Goal: Navigation & Orientation: Find specific page/section

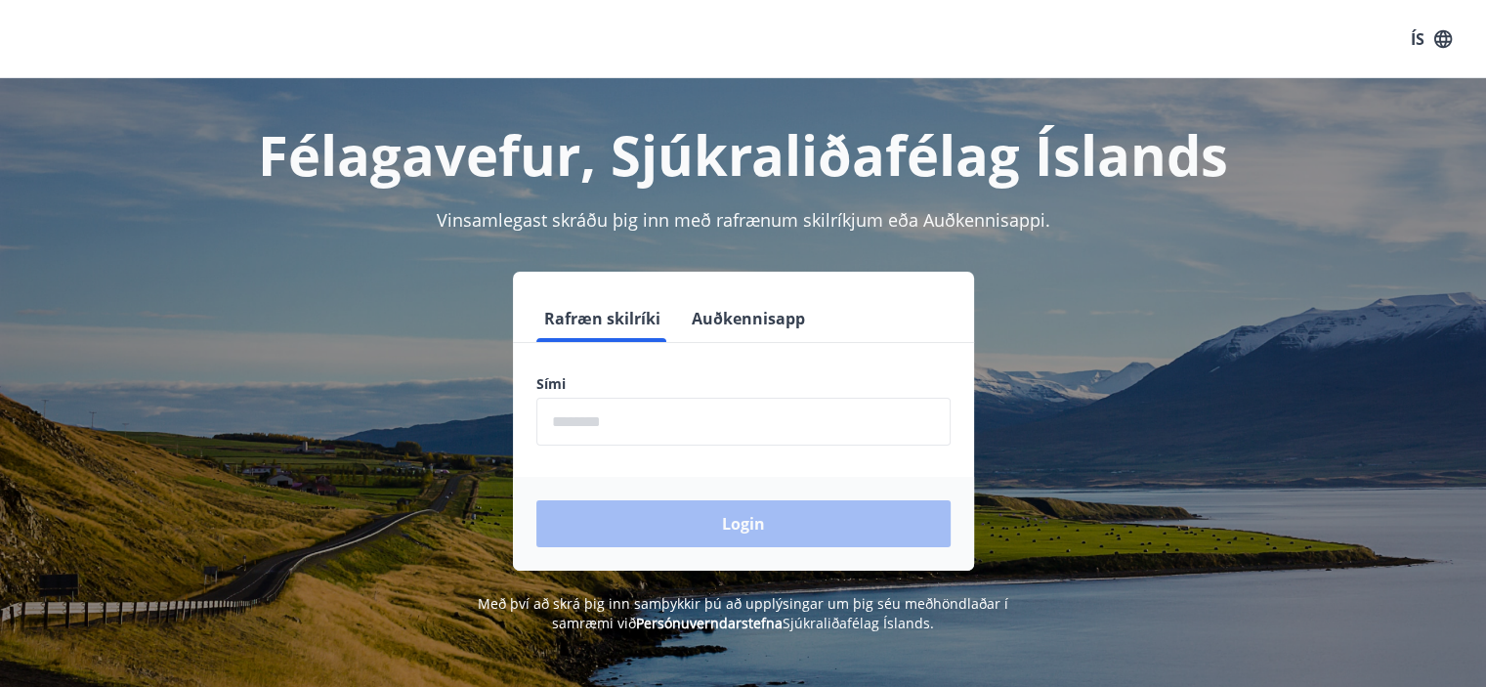
click at [591, 423] on input "phone" at bounding box center [743, 422] width 414 height 48
type input "********"
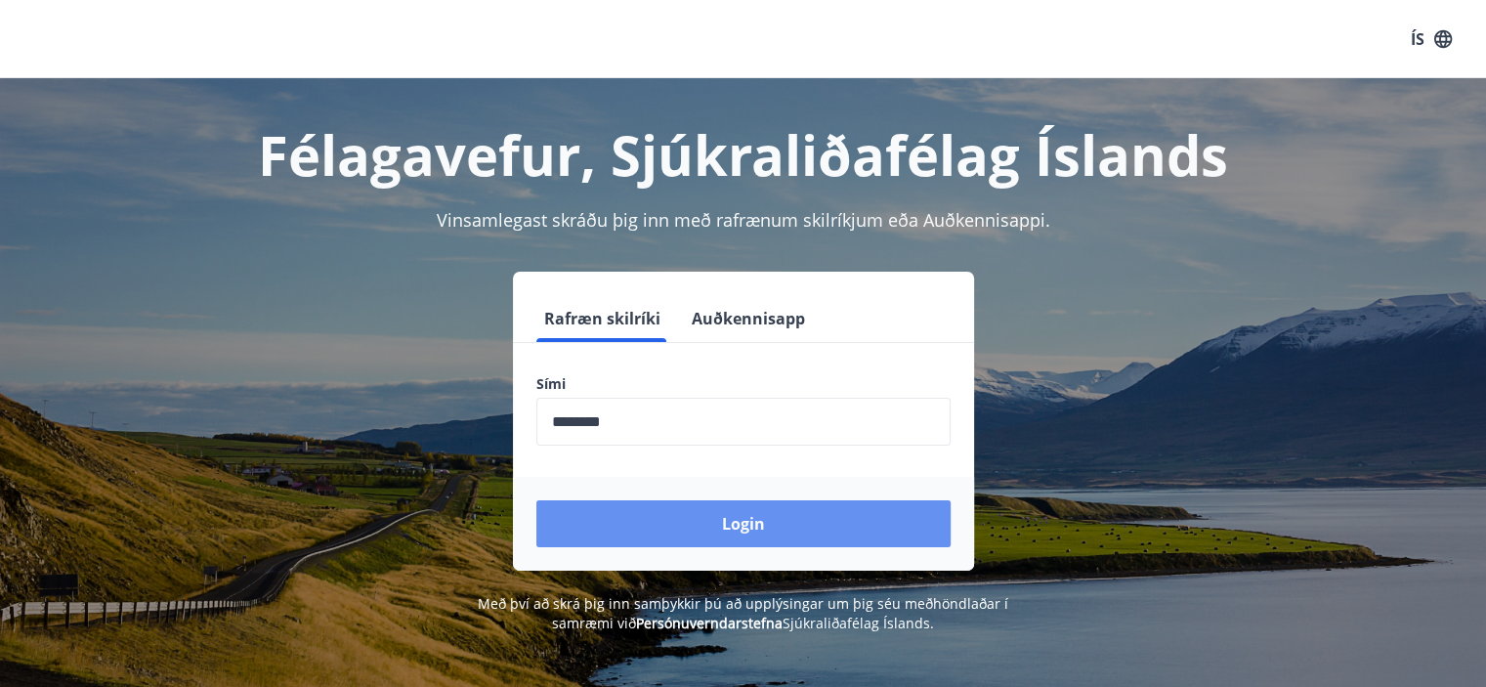
click at [740, 520] on button "Login" at bounding box center [743, 523] width 414 height 47
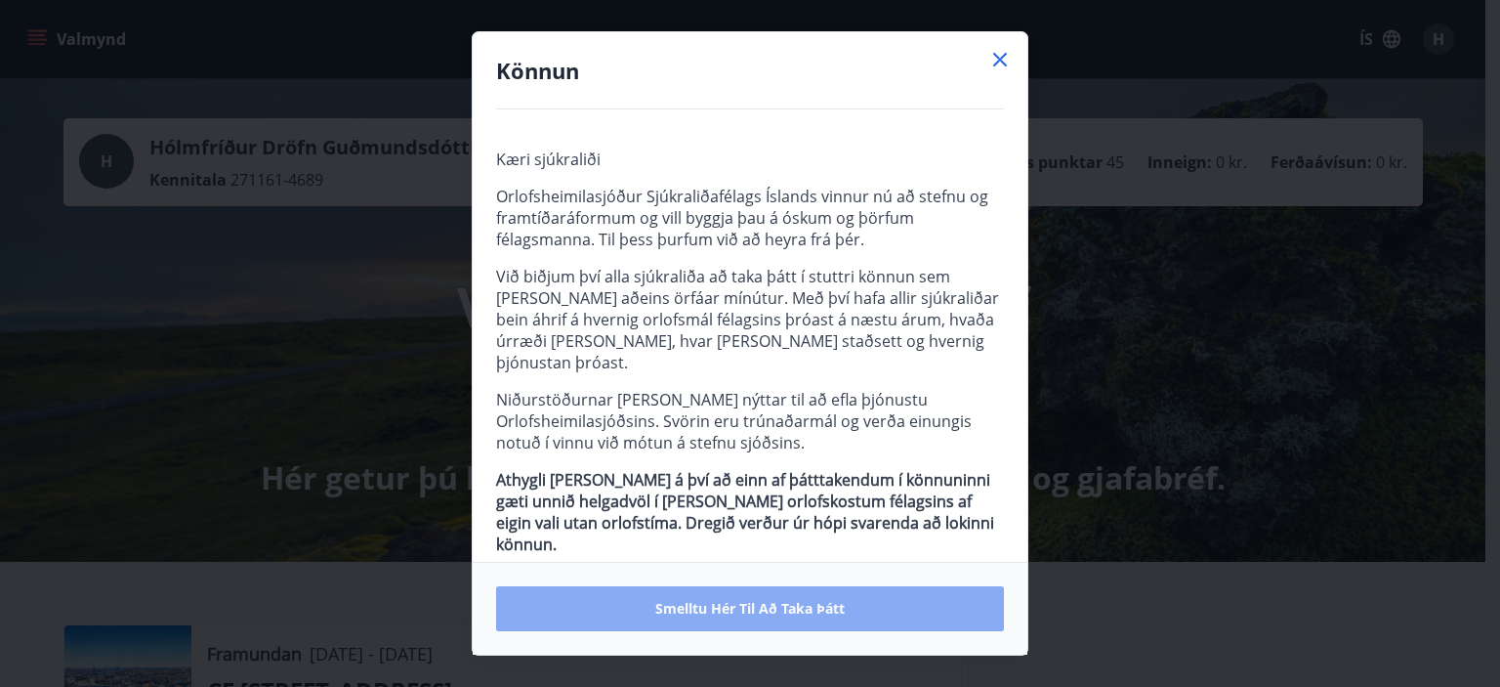
click at [700, 604] on span "Smelltu hér til að taka þátt" at bounding box center [749, 609] width 189 height 20
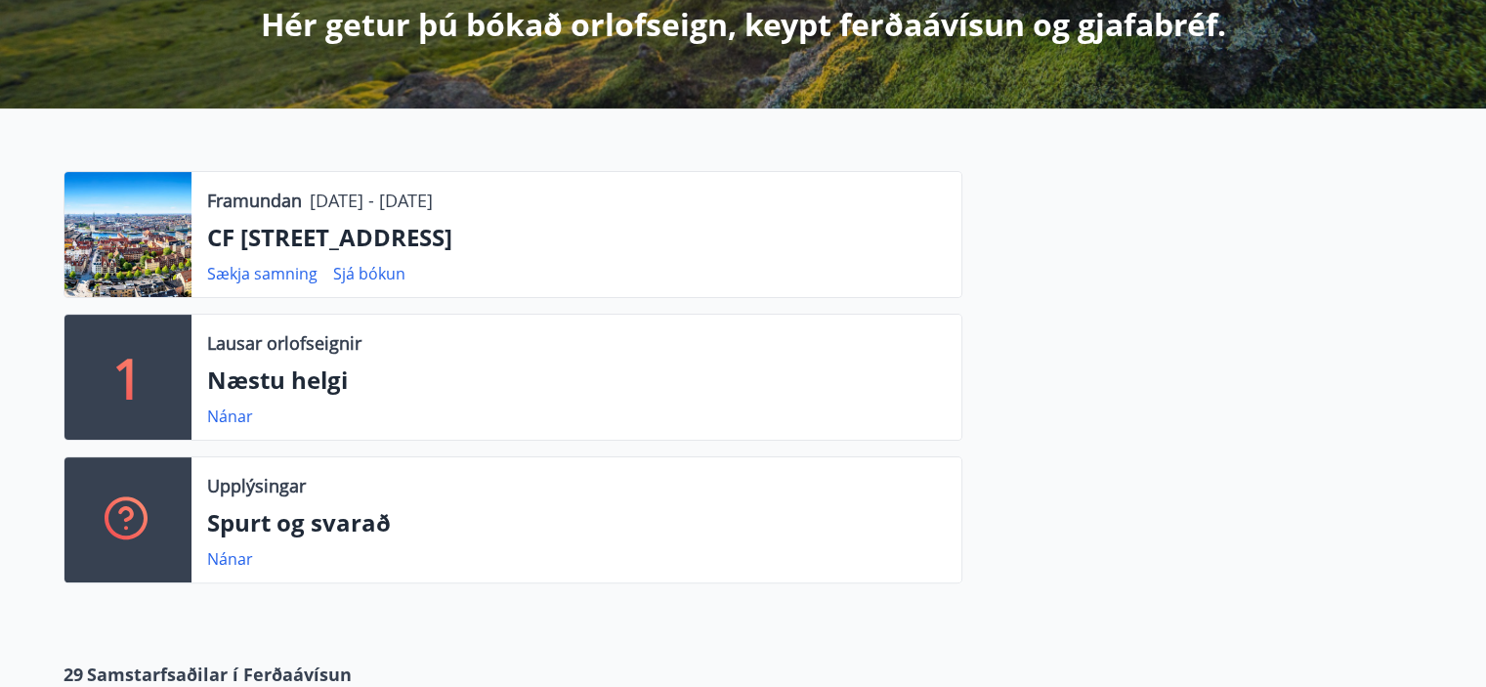
scroll to position [488, 0]
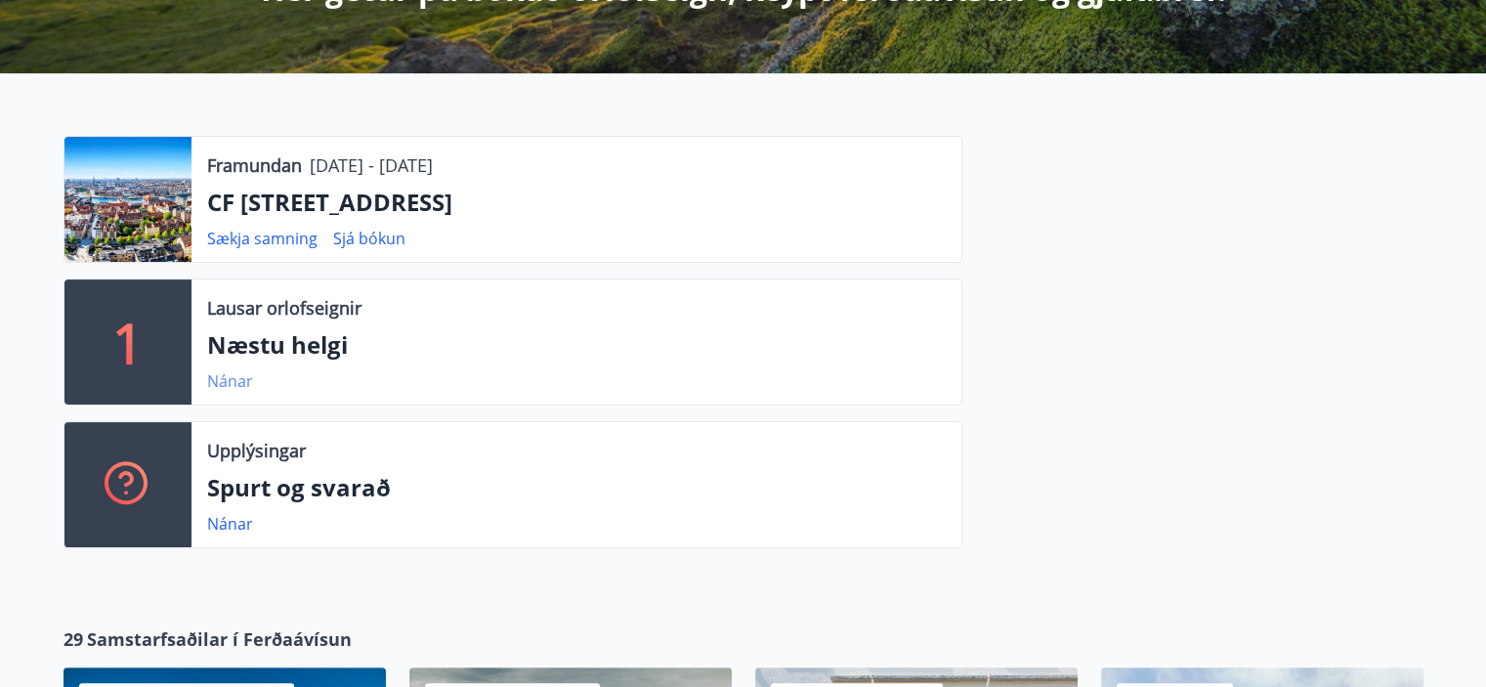
click at [224, 381] on link "Nánar" at bounding box center [230, 380] width 46 height 21
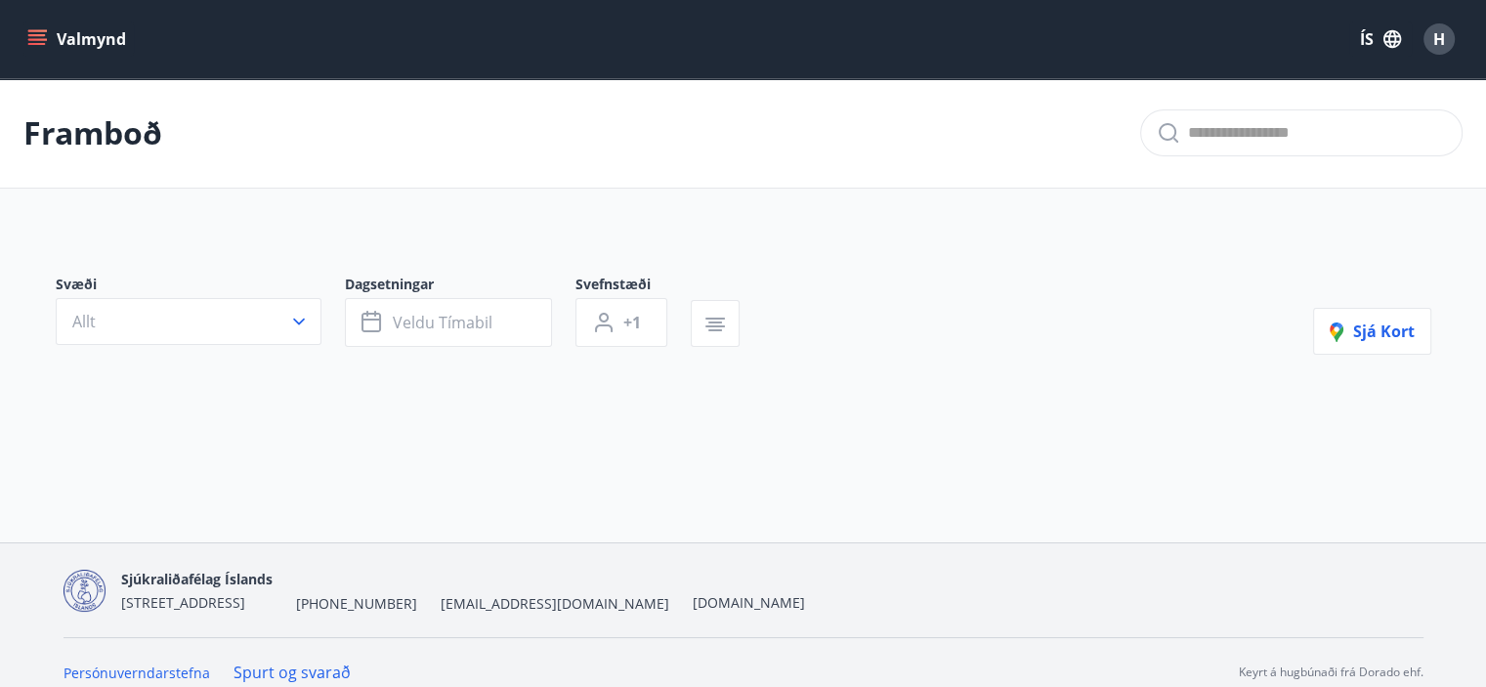
type input "*"
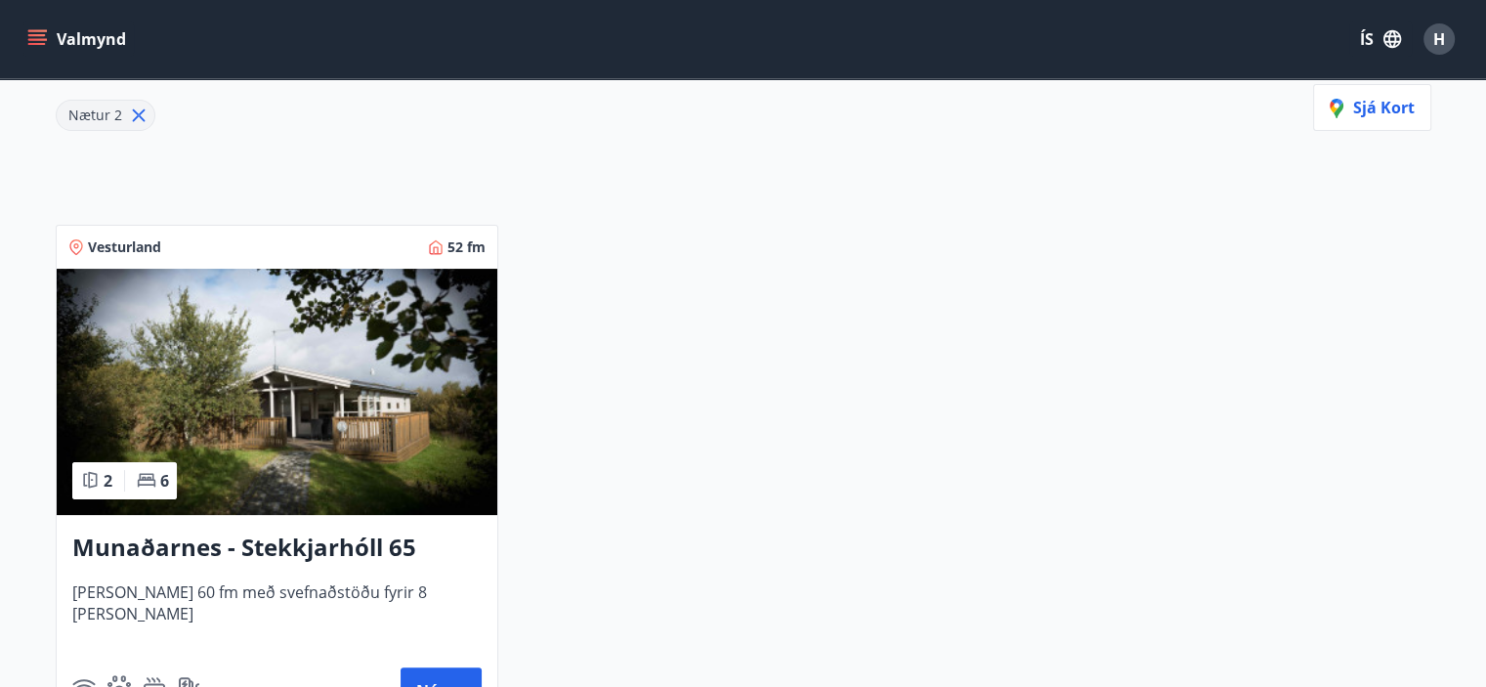
scroll to position [391, 0]
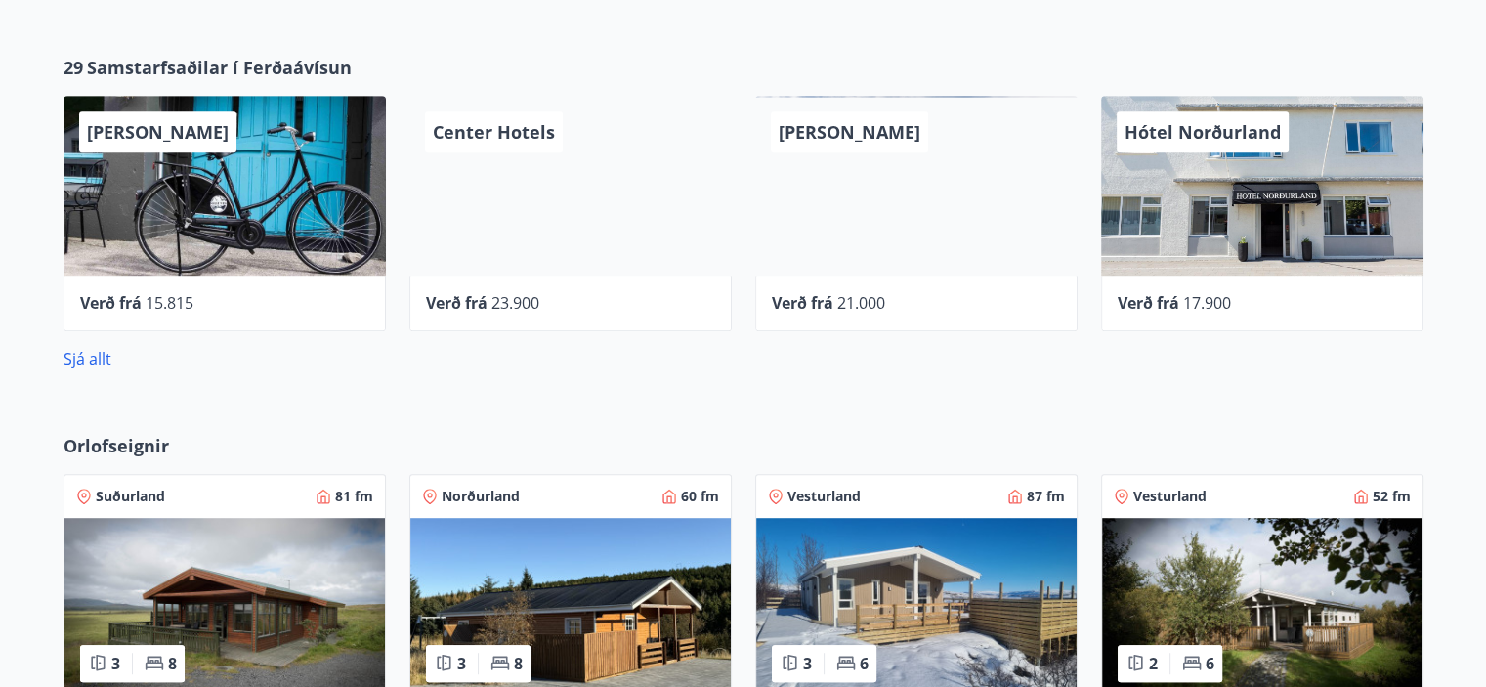
scroll to position [1074, 0]
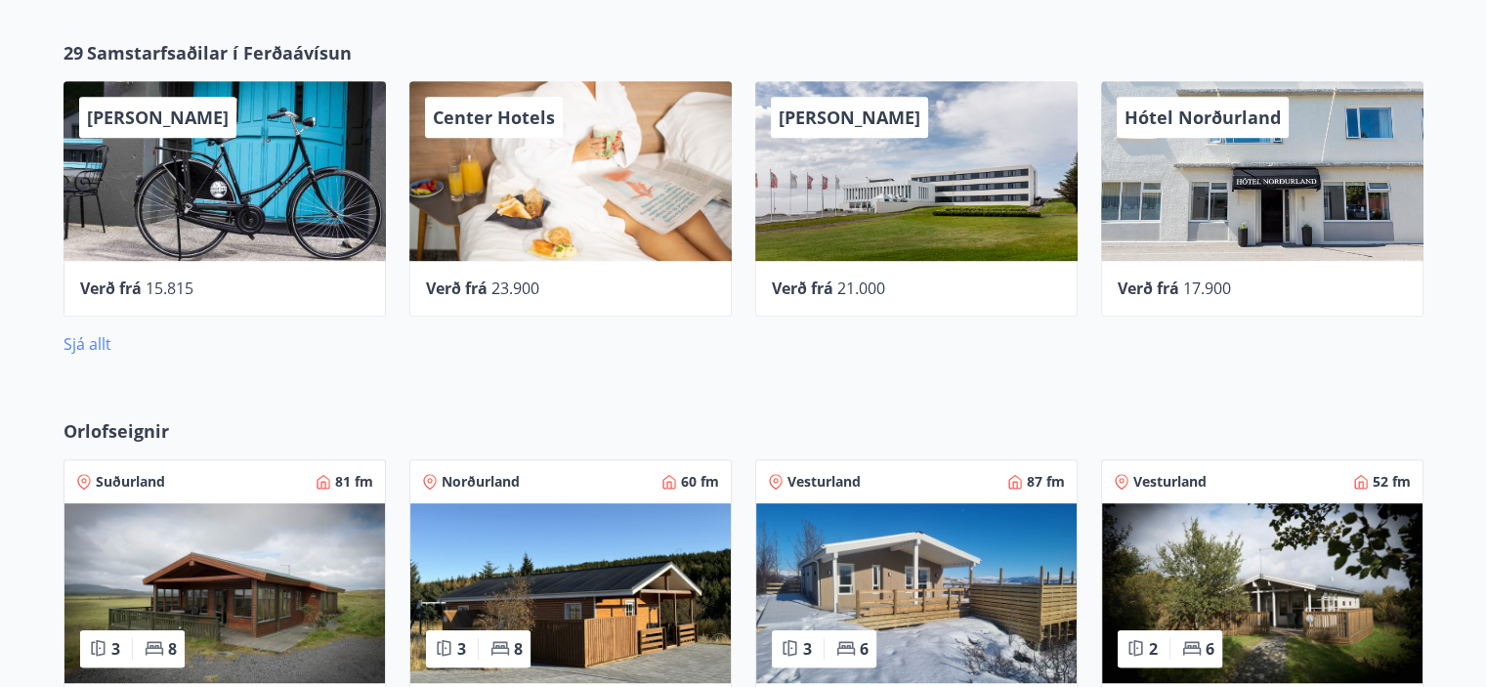
click at [95, 344] on link "Sjá allt" at bounding box center [87, 343] width 48 height 21
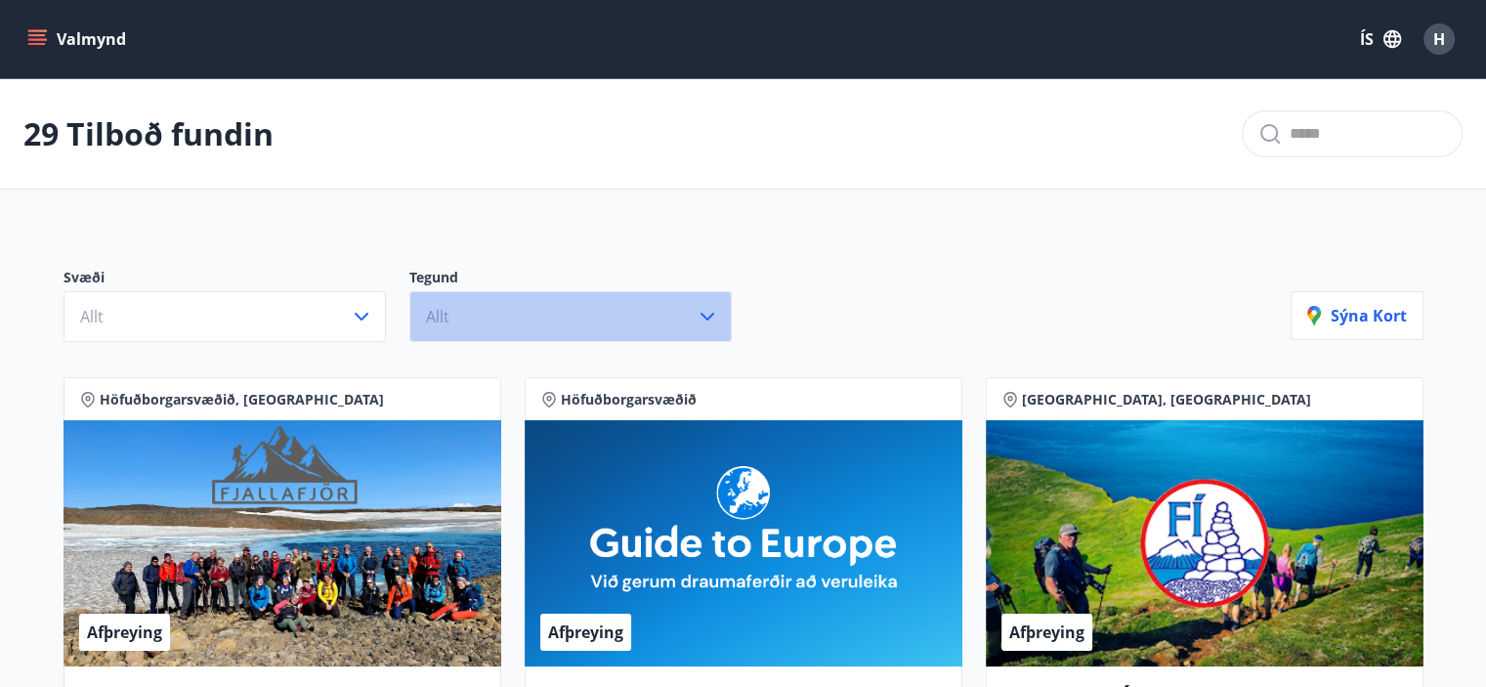
click at [713, 312] on icon "button" at bounding box center [706, 316] width 23 height 23
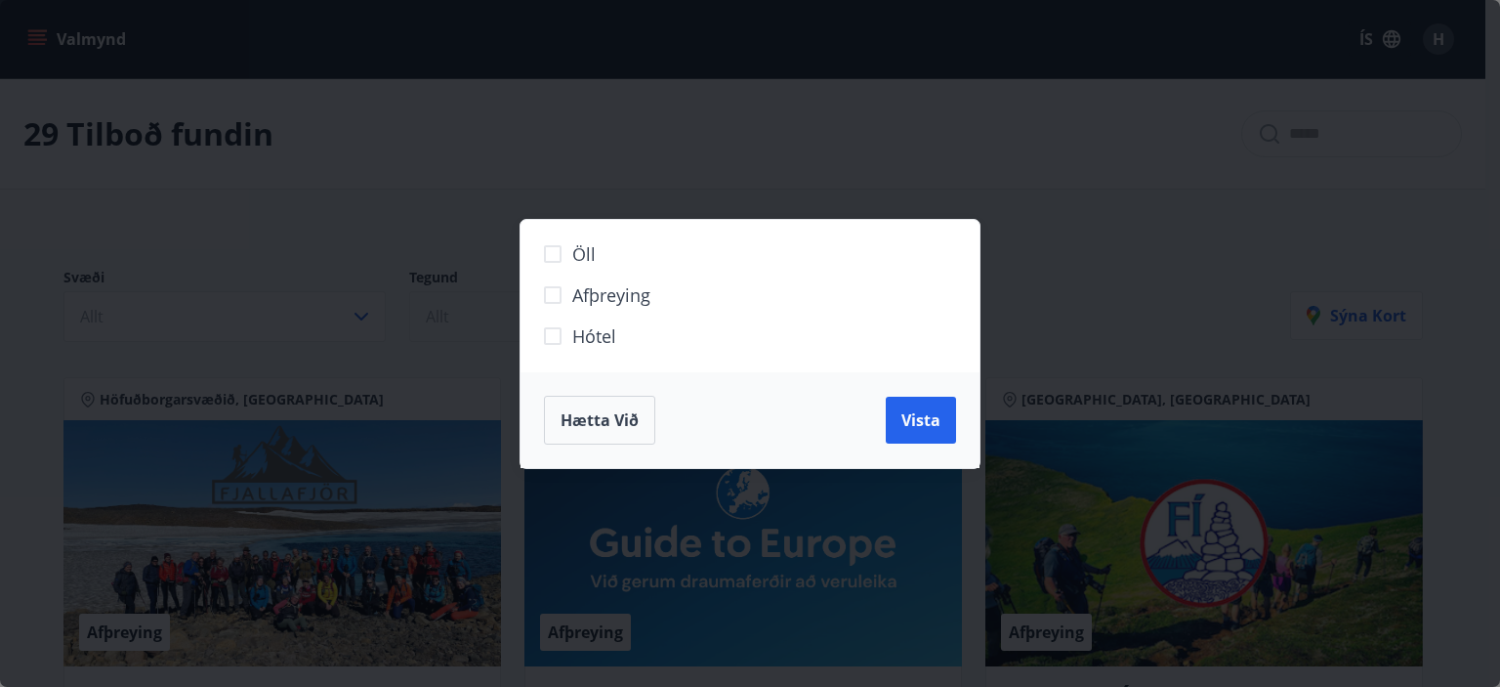
click at [1185, 308] on div "Öll Afþreying Hótel Hætta við Vista" at bounding box center [750, 343] width 1500 height 687
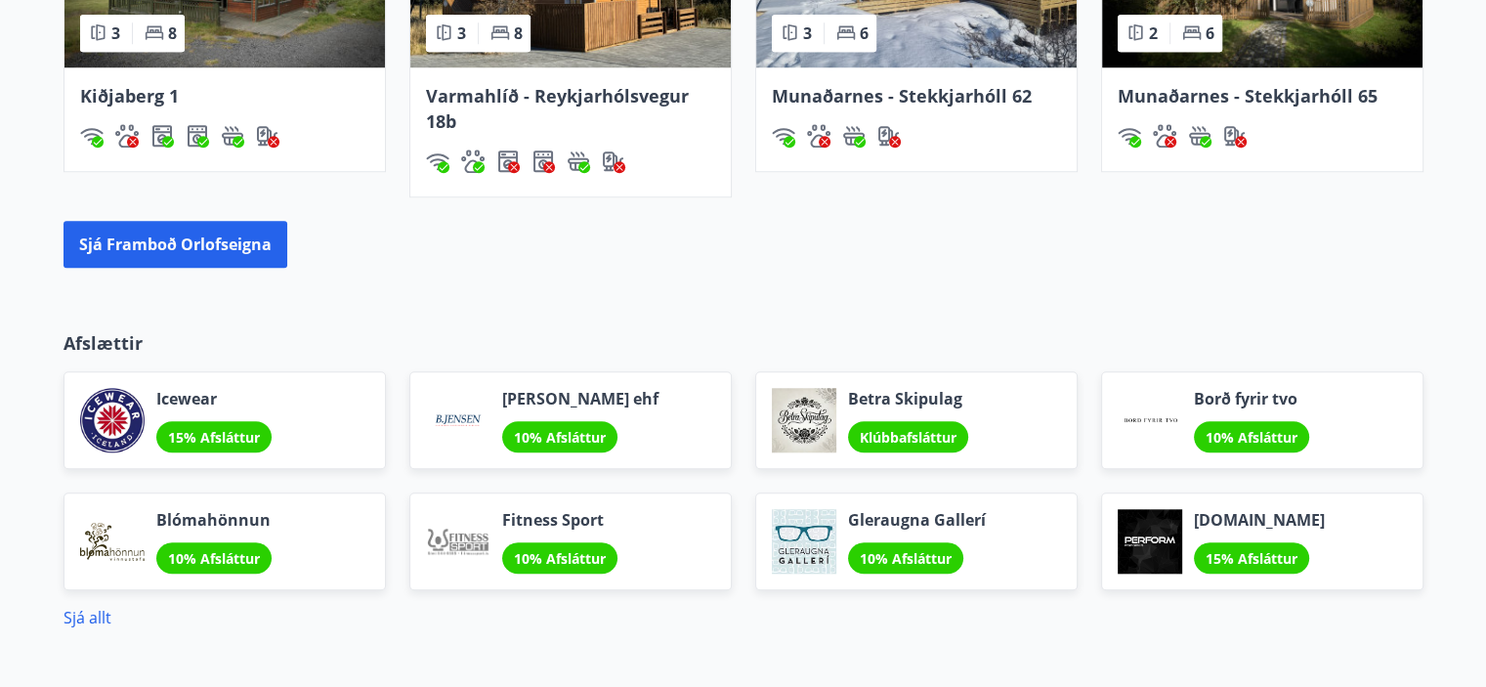
scroll to position [1676, 0]
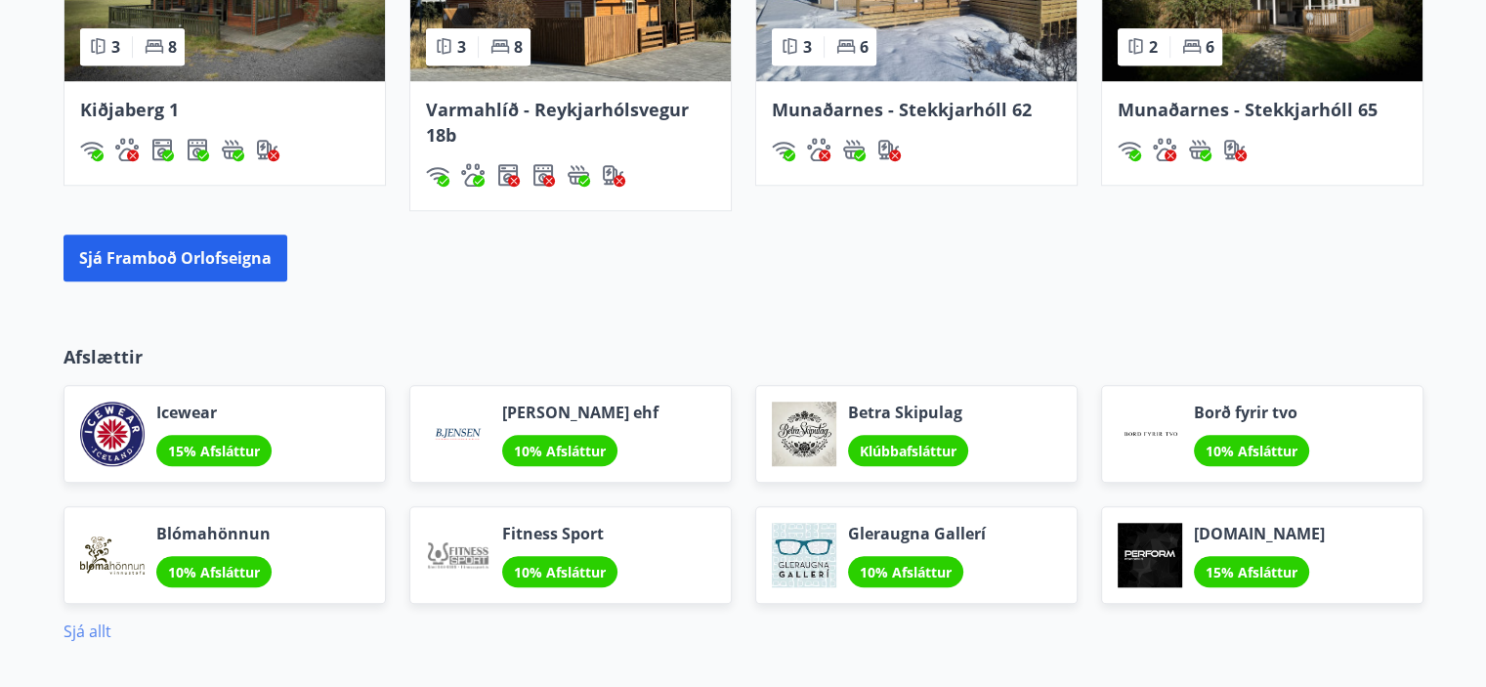
click at [89, 628] on link "Sjá allt" at bounding box center [87, 630] width 48 height 21
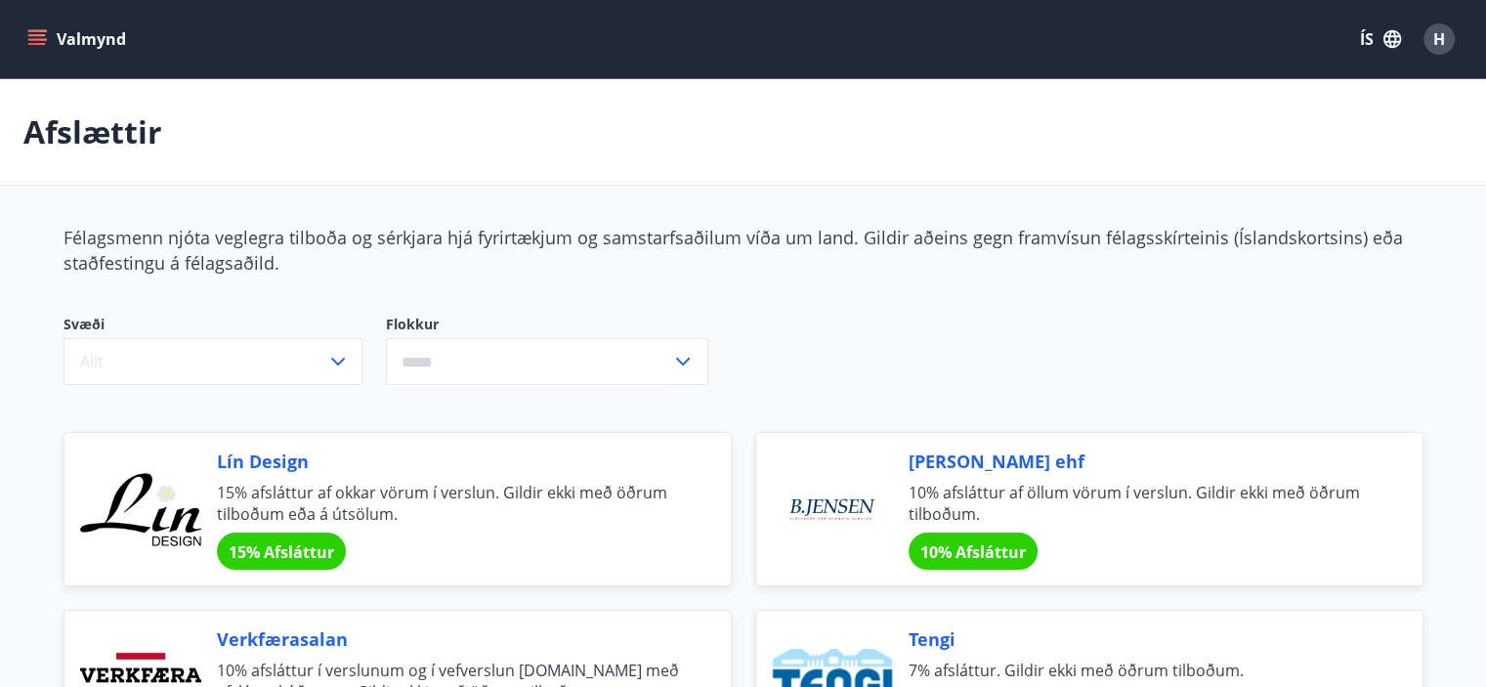
click at [674, 356] on icon at bounding box center [682, 361] width 23 height 23
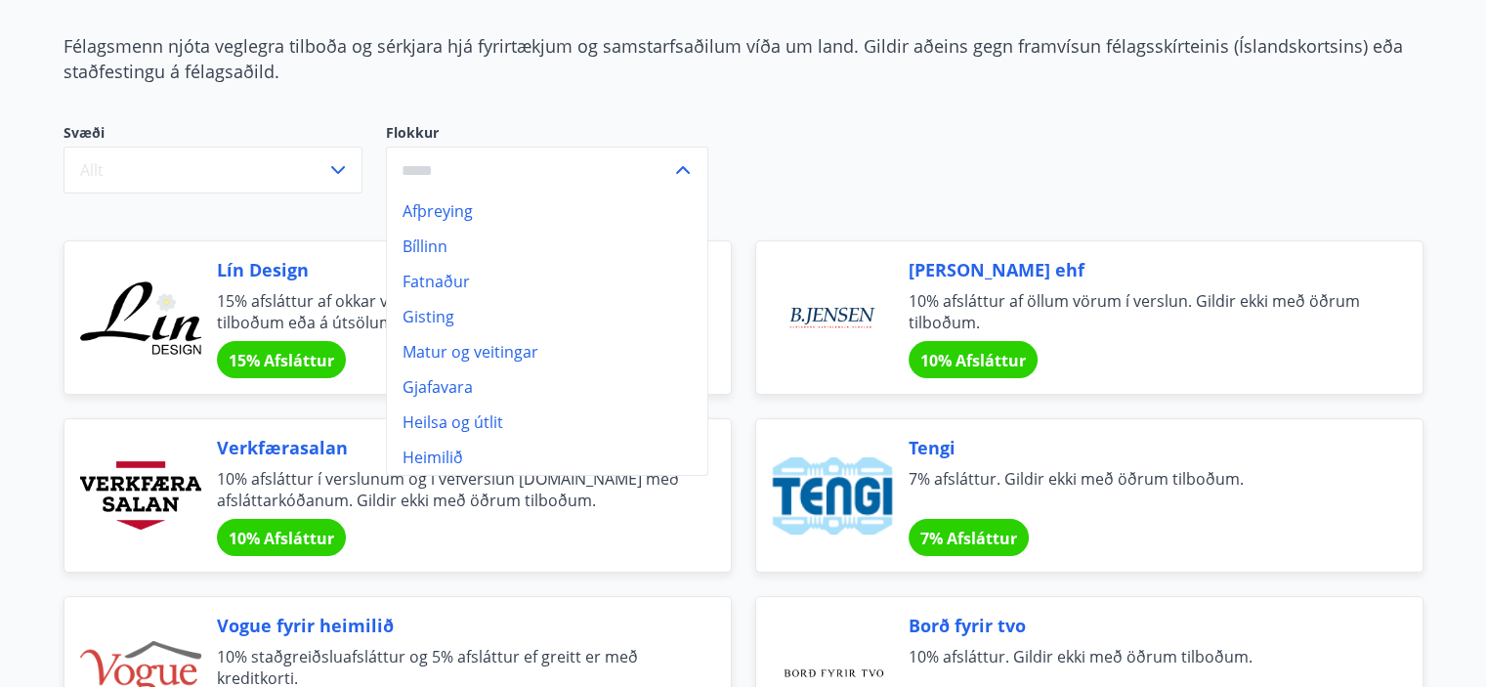
scroll to position [195, 0]
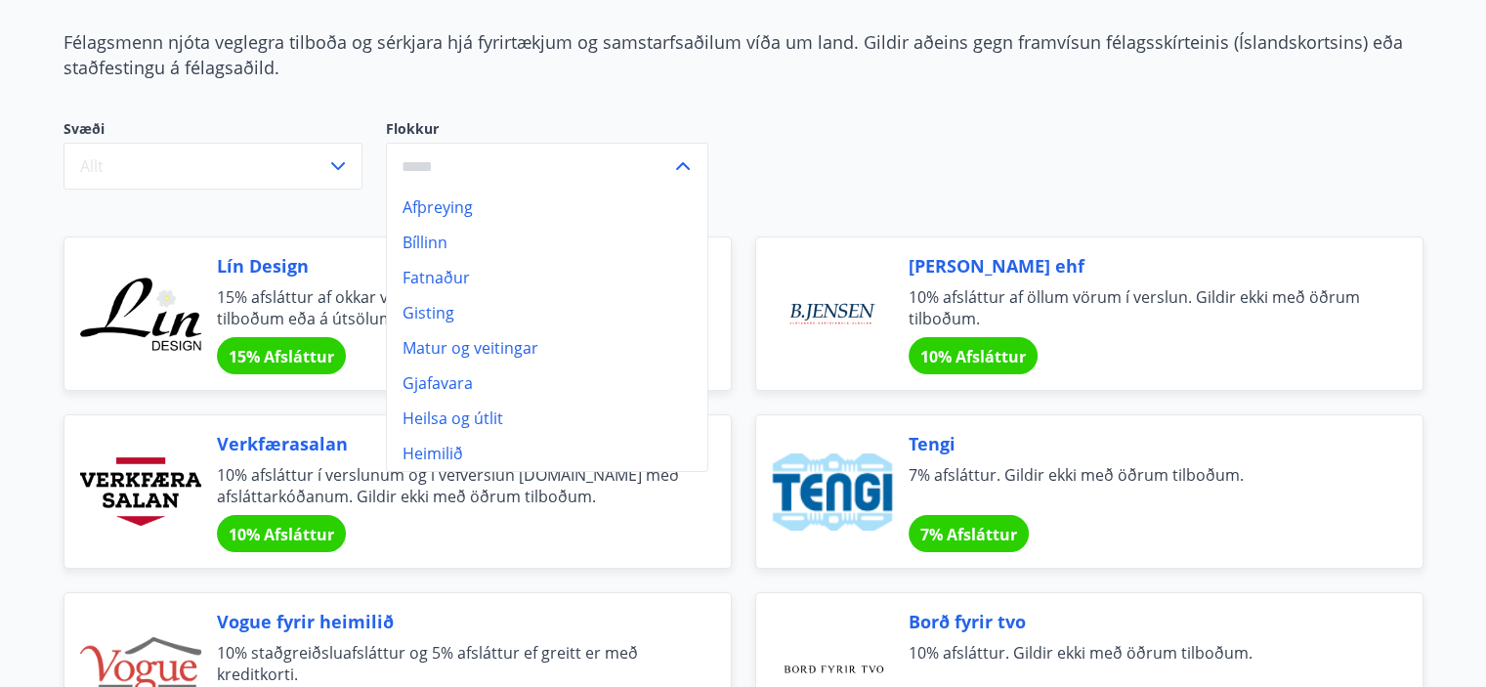
click at [932, 144] on div "Svæði Allt Flokkur Afþreying Bíllinn Fatnaður Gisting Matur og veitingar Gjafav…" at bounding box center [512, 154] width 899 height 70
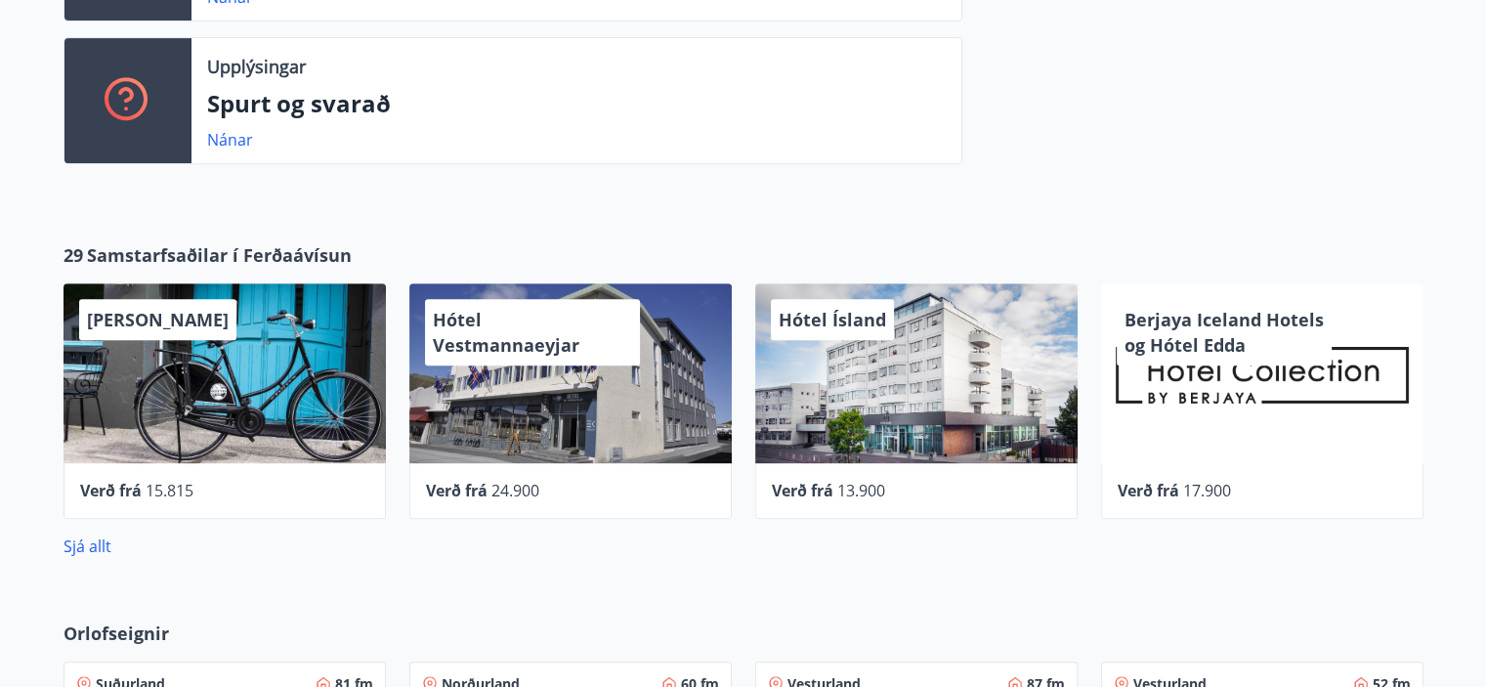
scroll to position [830, 0]
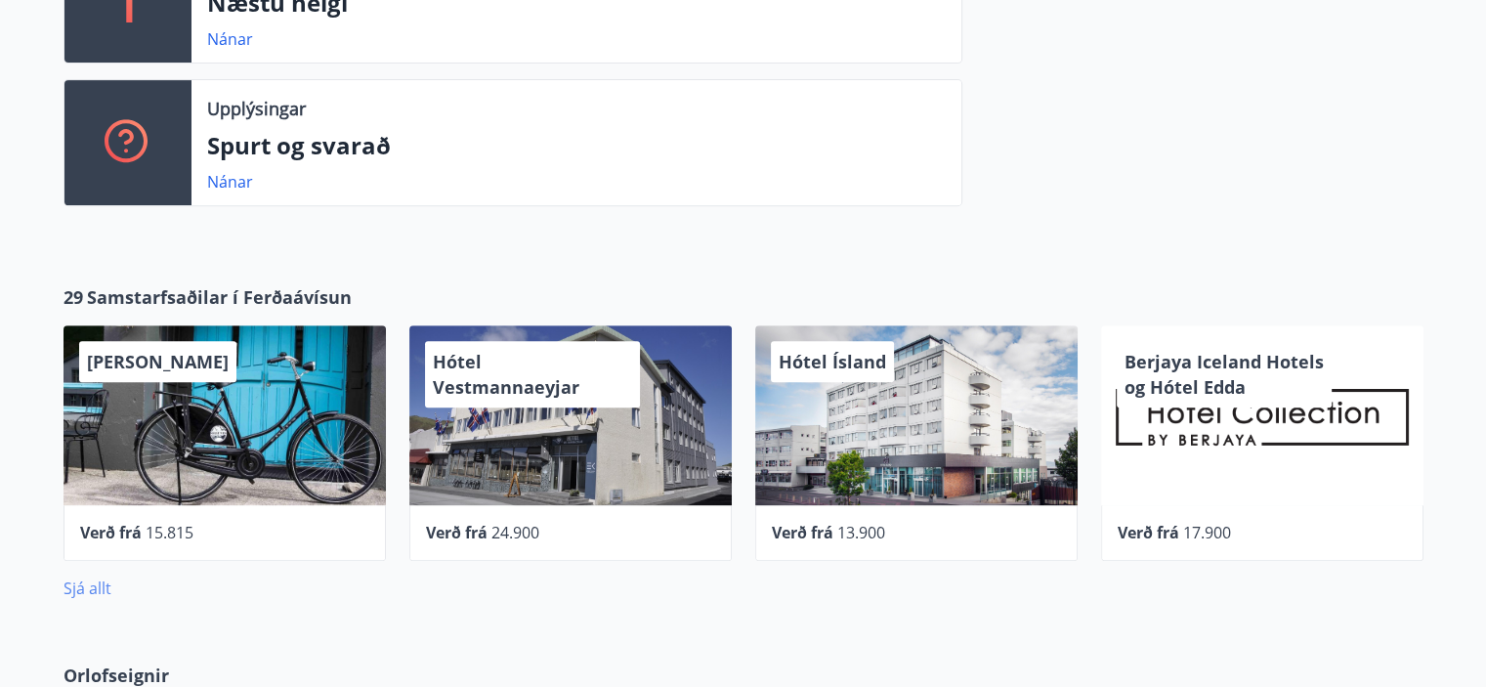
click at [99, 587] on link "Sjá allt" at bounding box center [87, 587] width 48 height 21
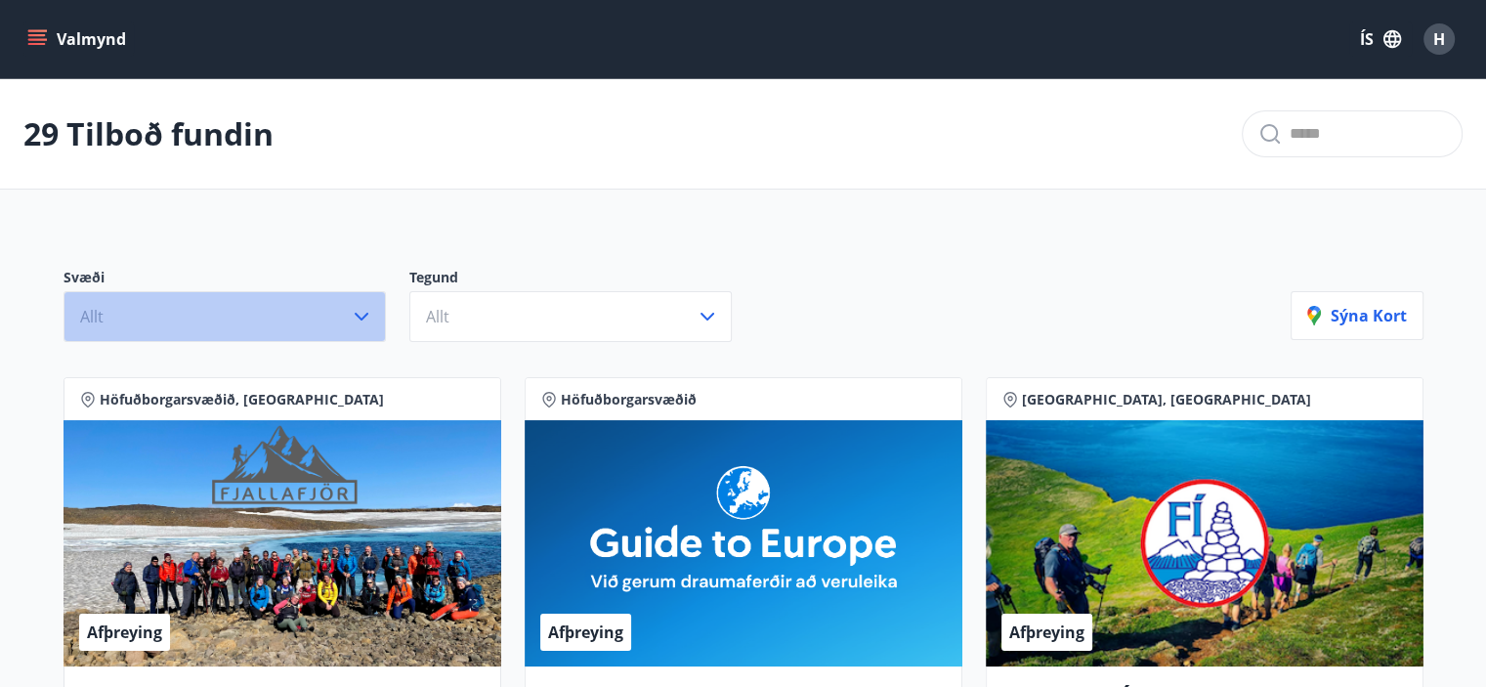
click at [358, 315] on icon "button" at bounding box center [362, 317] width 14 height 8
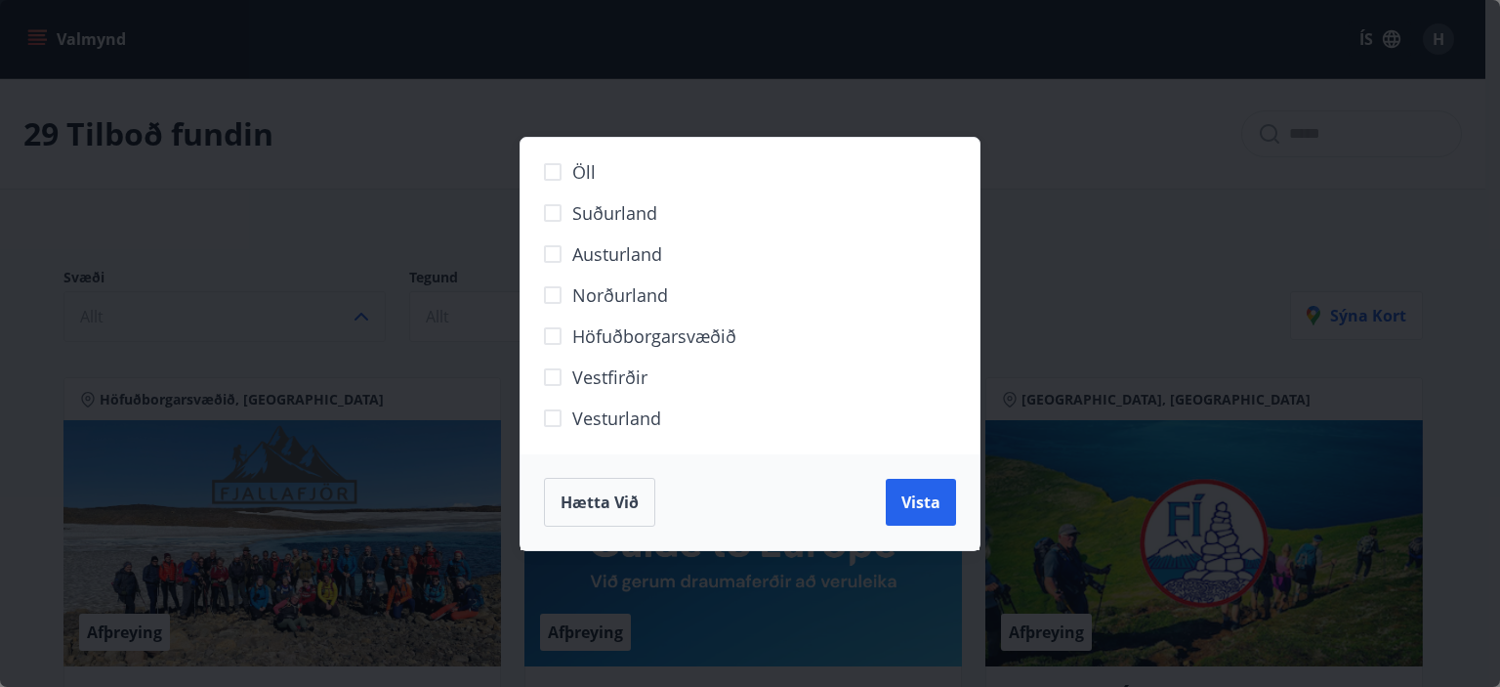
click at [1250, 242] on div "Öll Suðurland Austurland Norðurland Höfuðborgarsvæðið Vestfirðir Vesturland Hæt…" at bounding box center [750, 343] width 1500 height 687
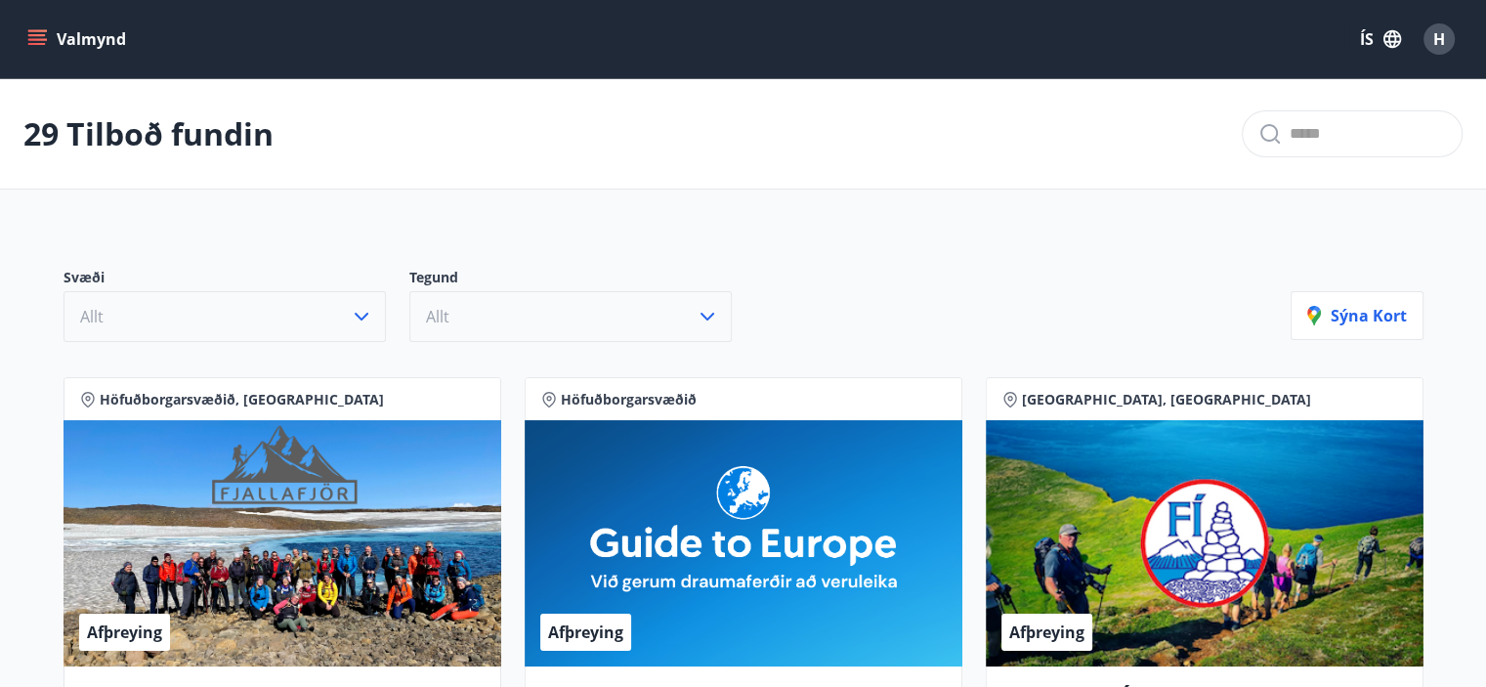
click at [709, 309] on icon "button" at bounding box center [706, 316] width 23 height 23
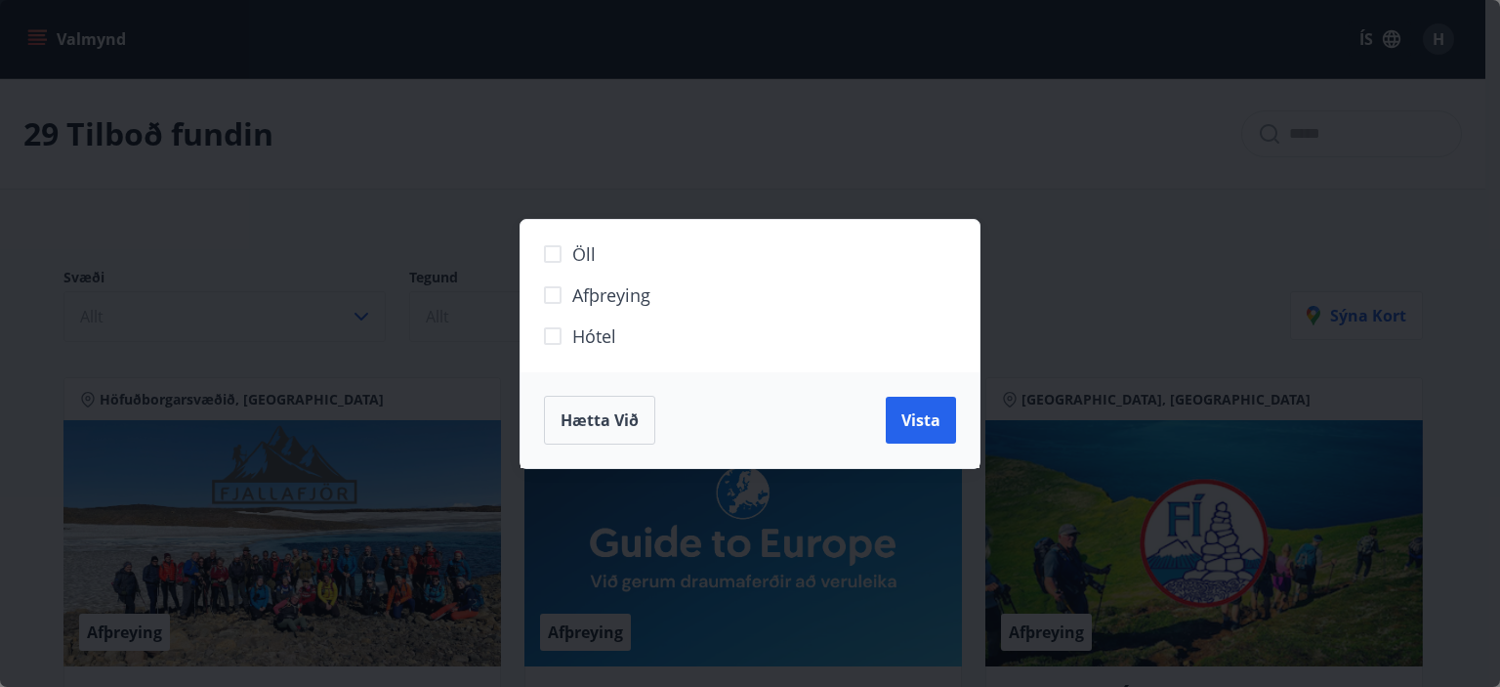
click at [1132, 222] on div "Öll Afþreying Hótel Hætta við Vista" at bounding box center [750, 343] width 1500 height 687
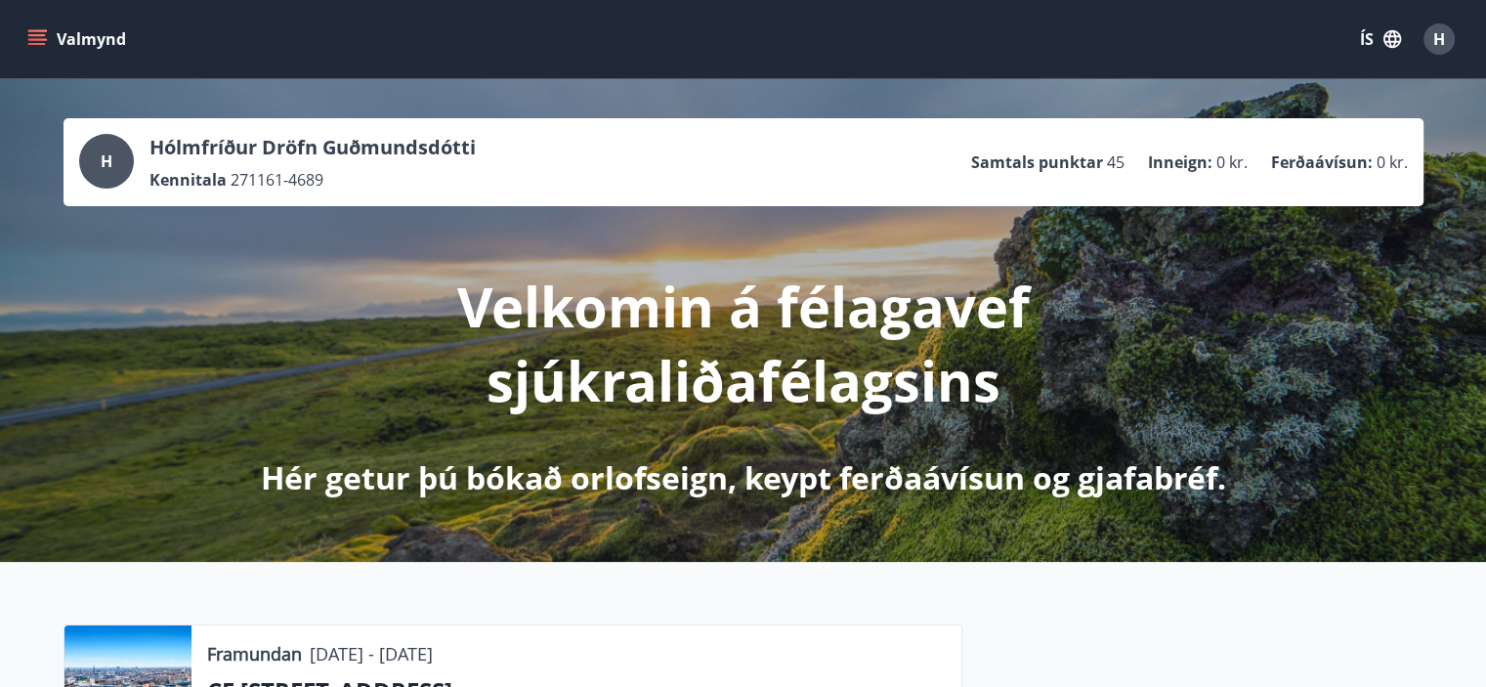
click at [1438, 38] on span "H" at bounding box center [1439, 38] width 12 height 21
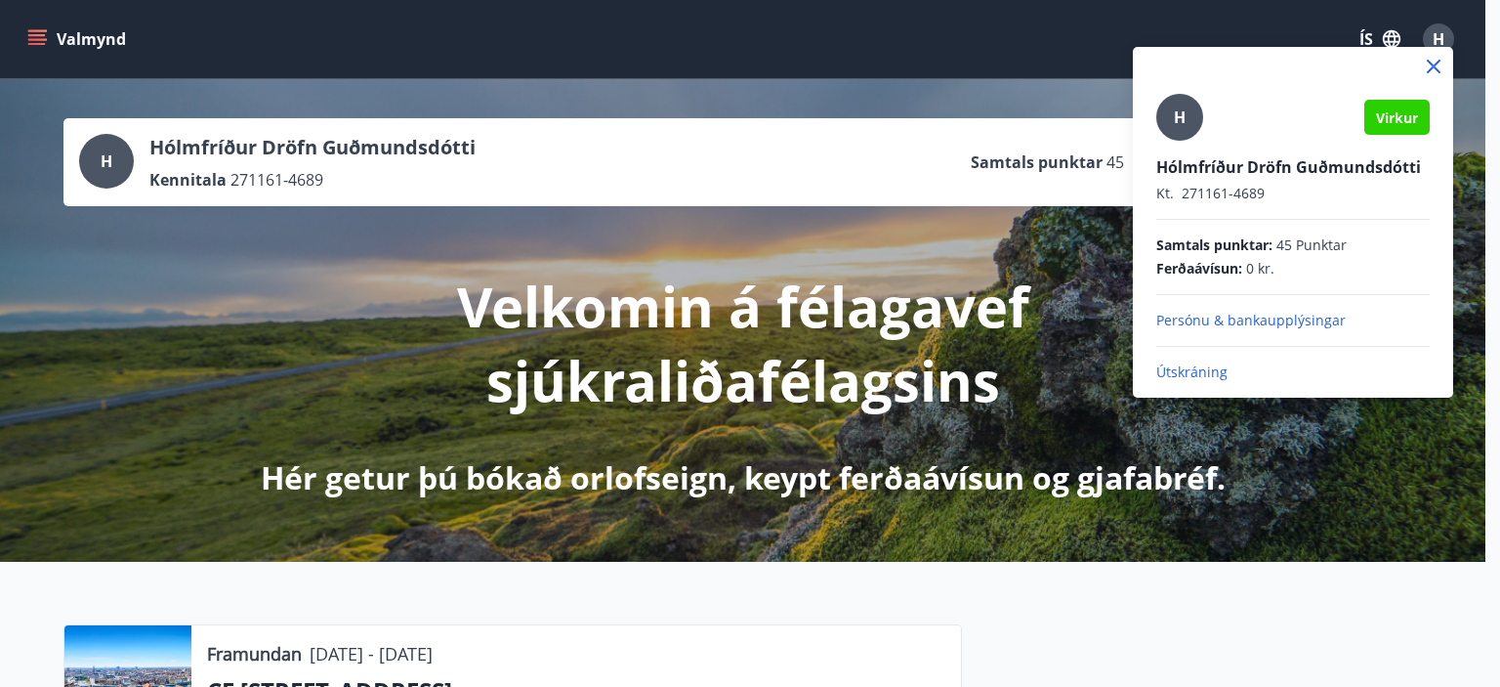
click at [982, 67] on div at bounding box center [750, 343] width 1500 height 687
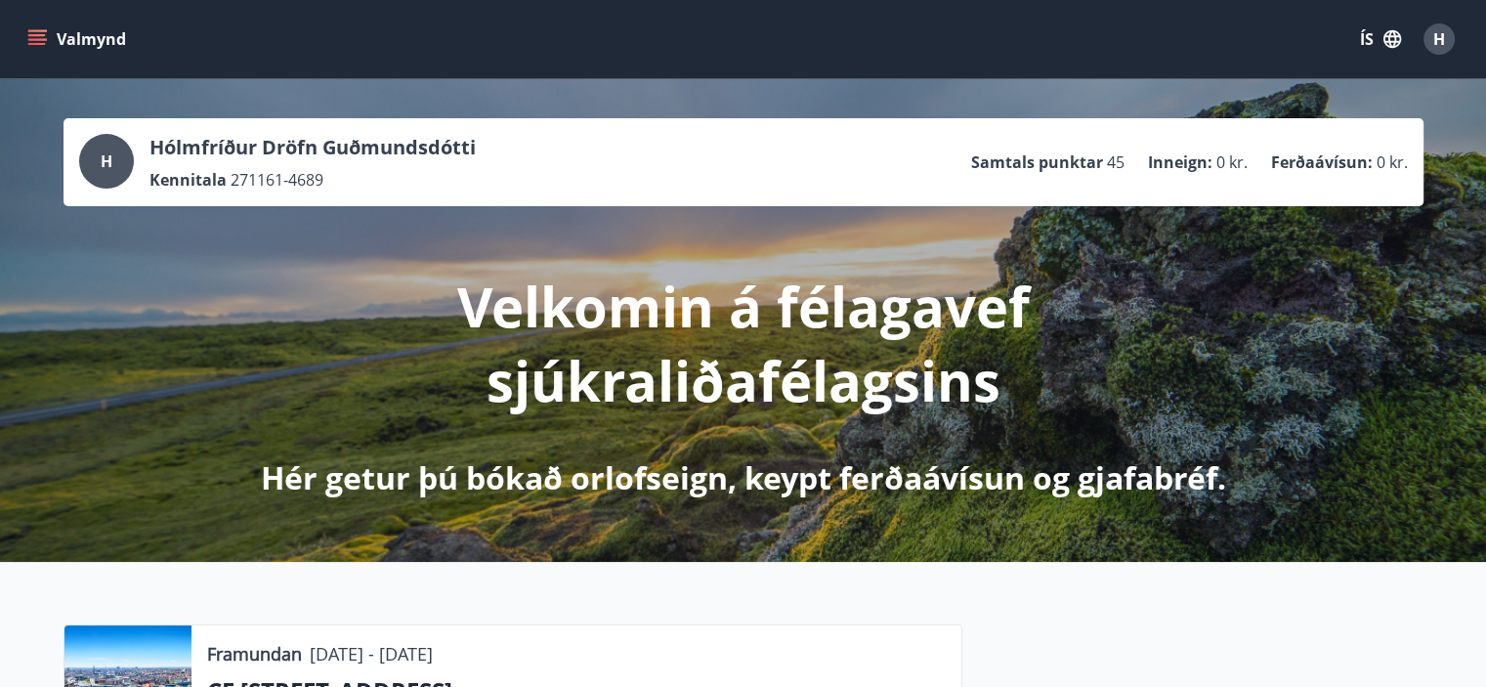
click at [39, 38] on icon "menu" at bounding box center [37, 39] width 20 height 20
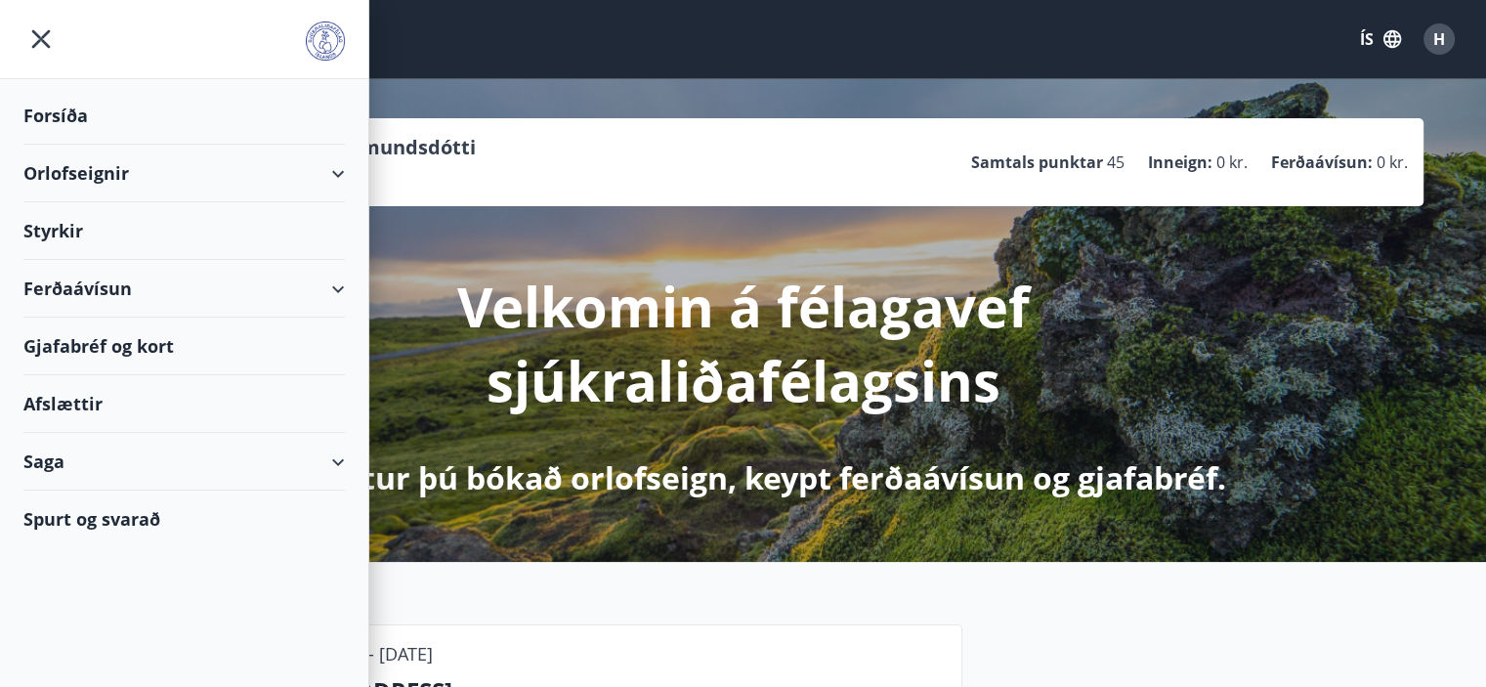
click at [77, 347] on div "Gjafabréf og kort" at bounding box center [183, 346] width 321 height 58
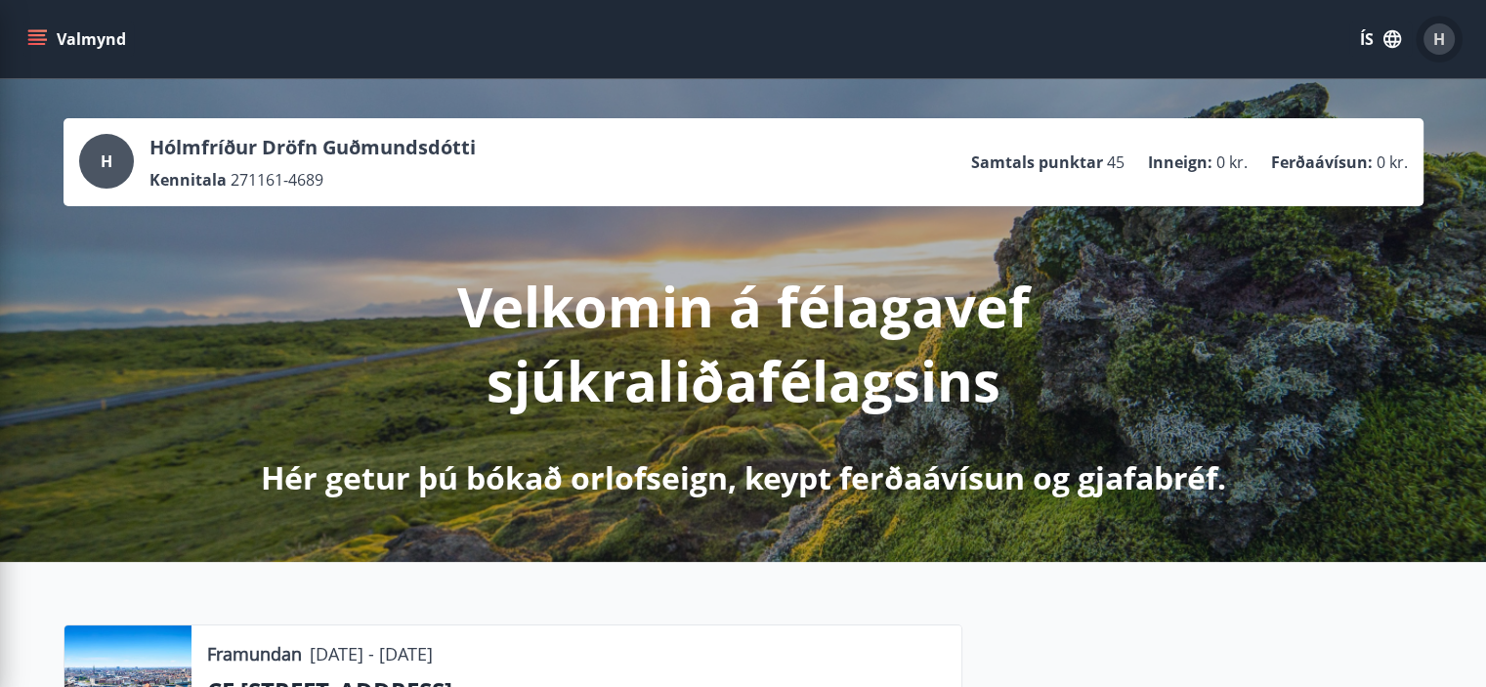
click at [1435, 35] on span "H" at bounding box center [1439, 38] width 12 height 21
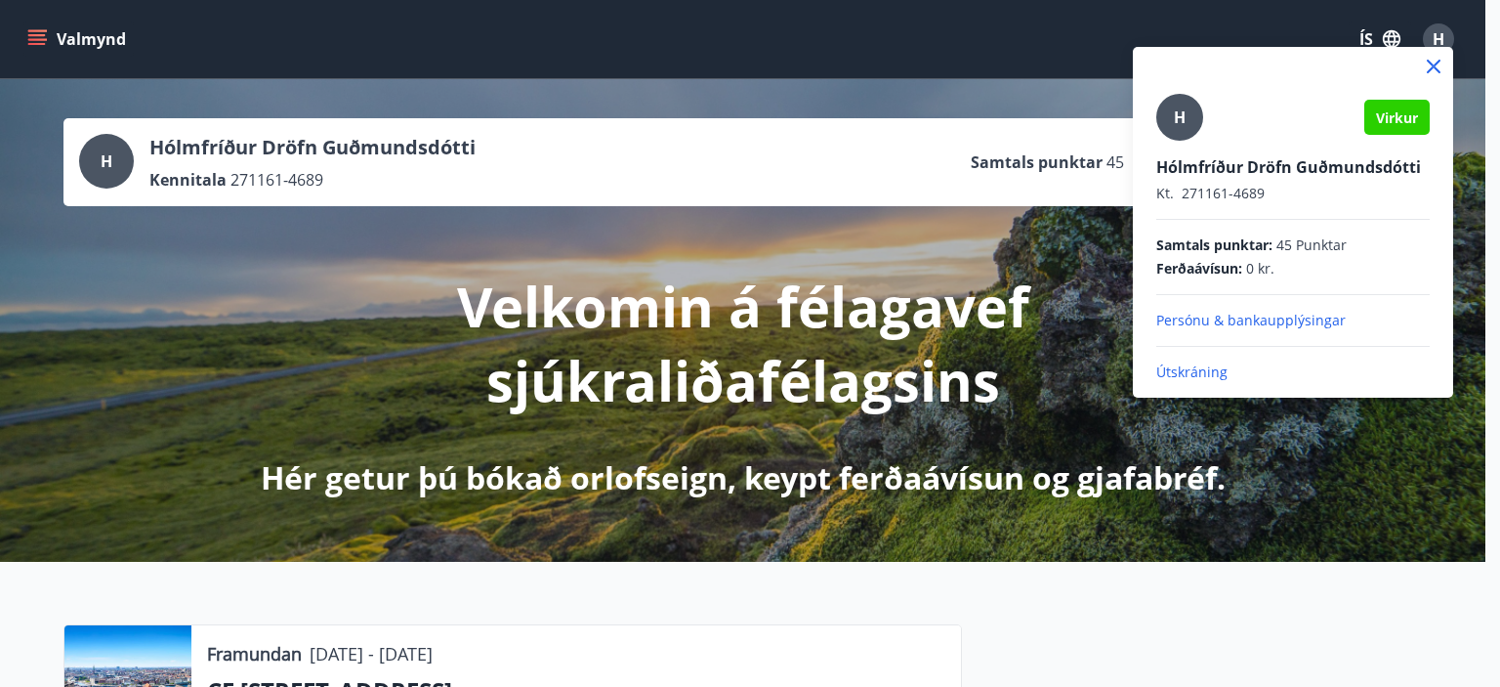
click at [1172, 370] on p "Útskráning" at bounding box center [1293, 372] width 273 height 20
